Goal: Information Seeking & Learning: Compare options

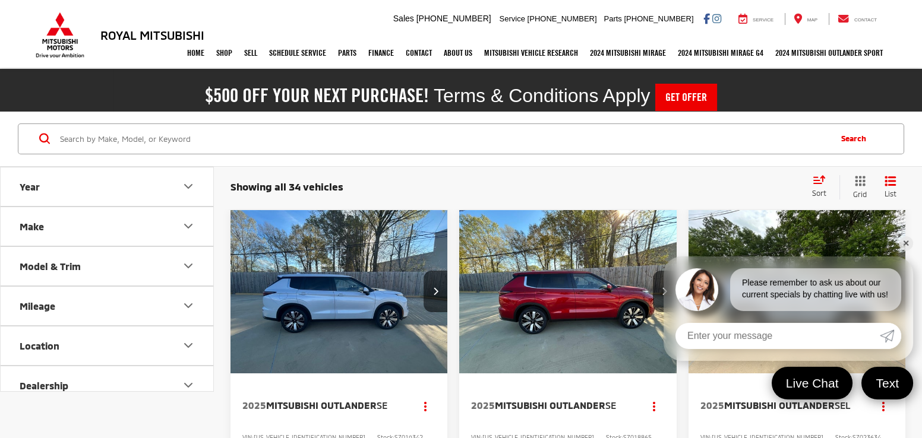
click at [815, 189] on span "Sort" at bounding box center [819, 193] width 14 height 8
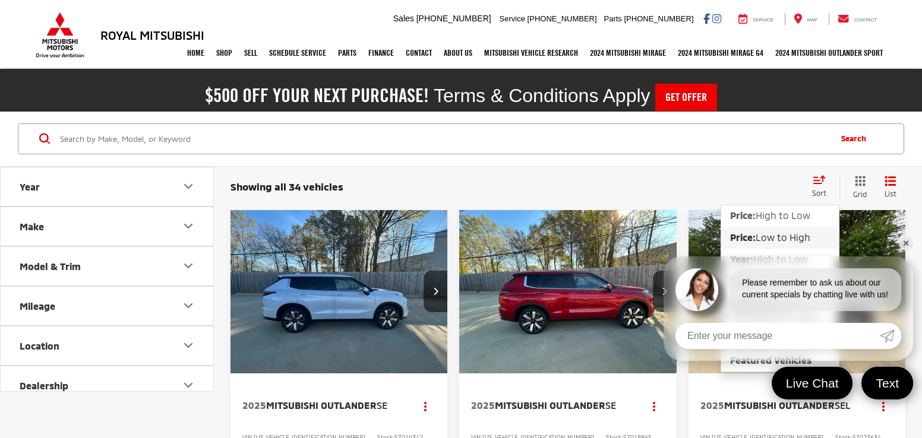
click at [791, 232] on span "Low to High" at bounding box center [783, 237] width 55 height 11
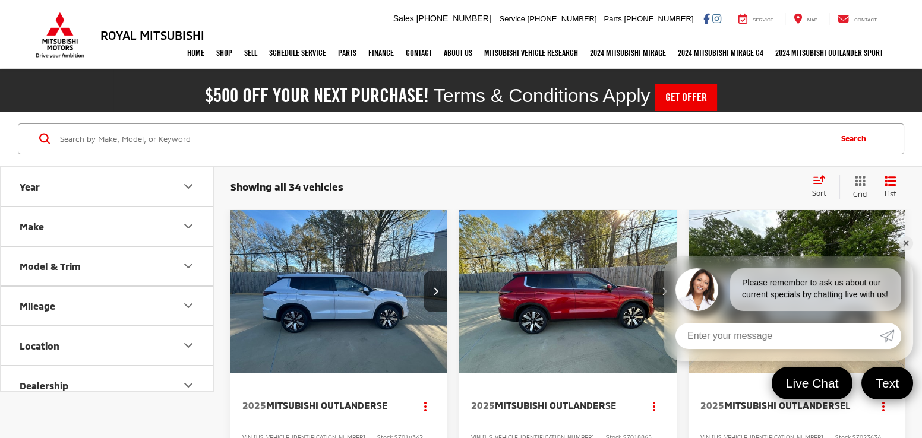
click at [907, 242] on link "✕" at bounding box center [906, 243] width 14 height 14
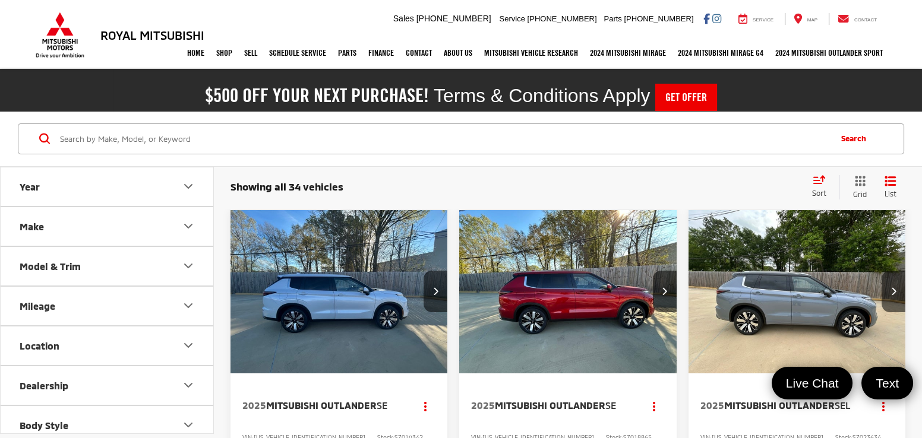
scroll to position [142, 0]
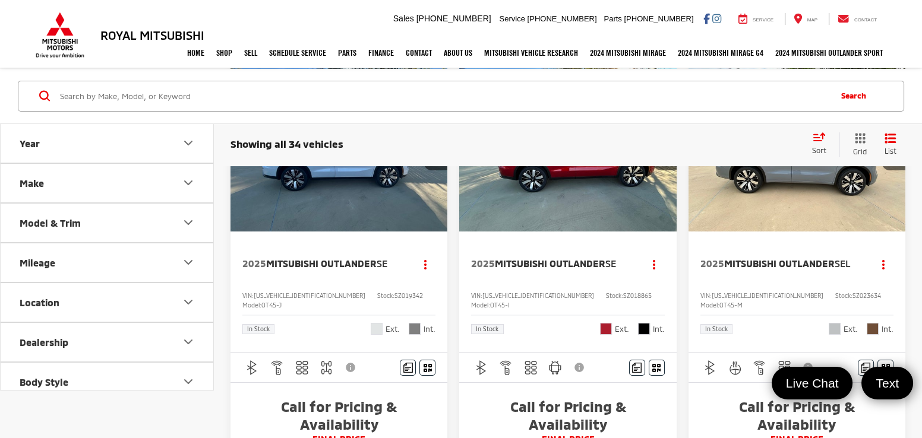
click at [394, 294] on span "SZ019342" at bounding box center [408, 295] width 29 height 7
copy span "SZ019342"
click at [437, 144] on div "Clear All + 0" at bounding box center [581, 144] width 441 height 1
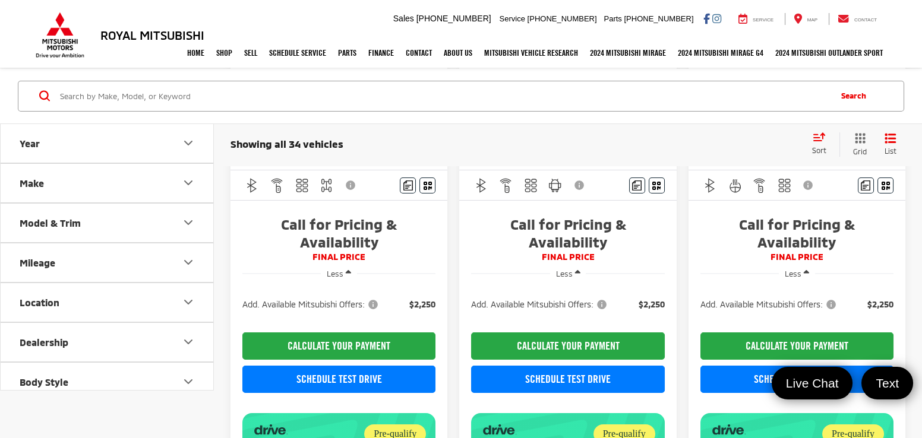
scroll to position [237, 0]
